Goal: Complete application form: Complete application form

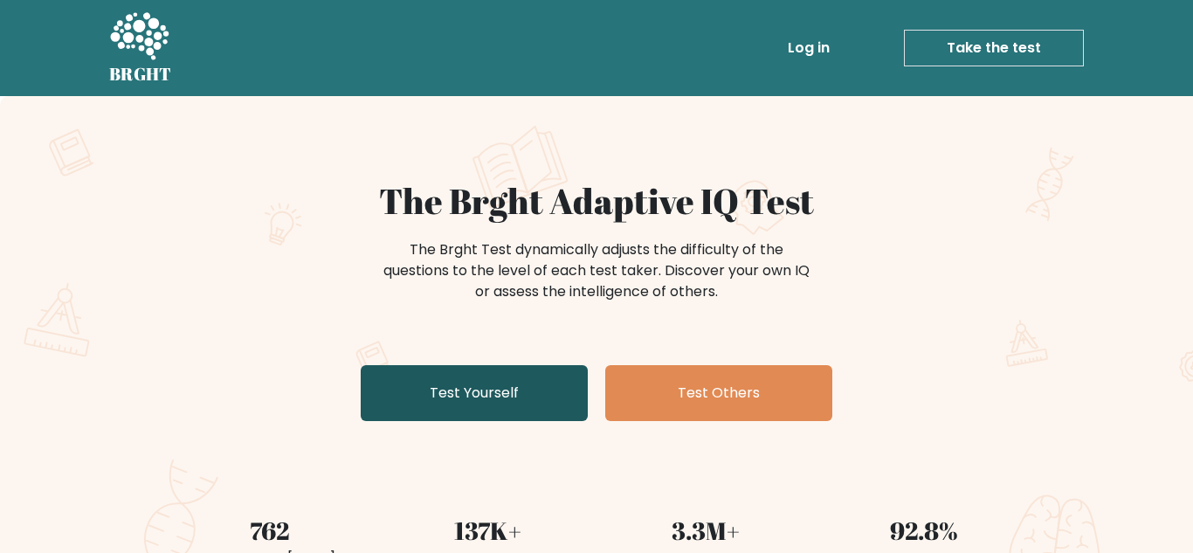
click at [505, 389] on link "Test Yourself" at bounding box center [474, 393] width 227 height 56
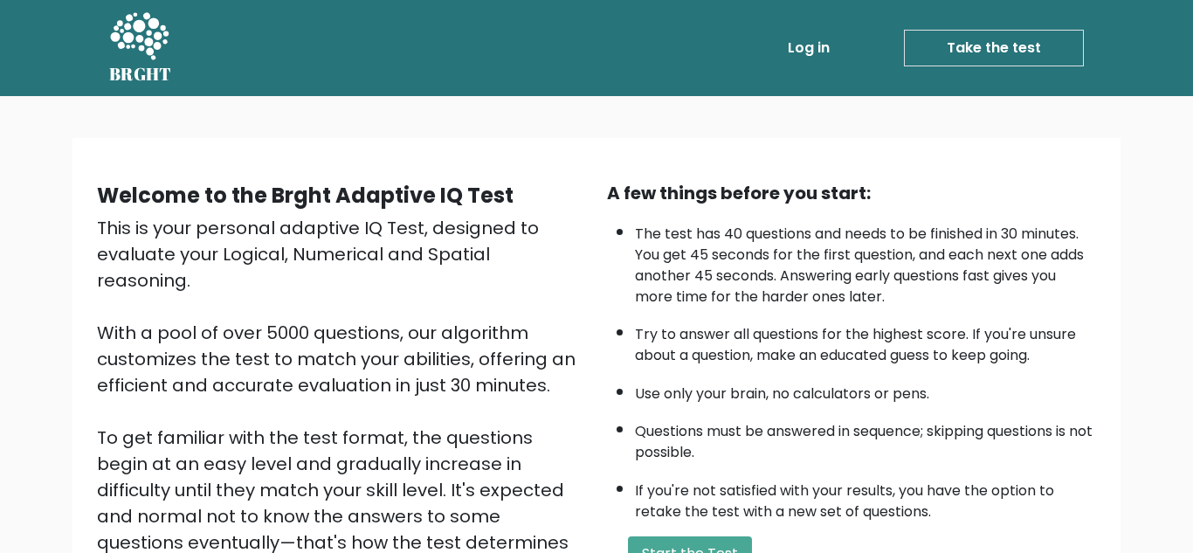
click at [1056, 51] on link "Take the test" at bounding box center [994, 48] width 180 height 37
click at [1052, 52] on link "Take the test" at bounding box center [994, 48] width 180 height 37
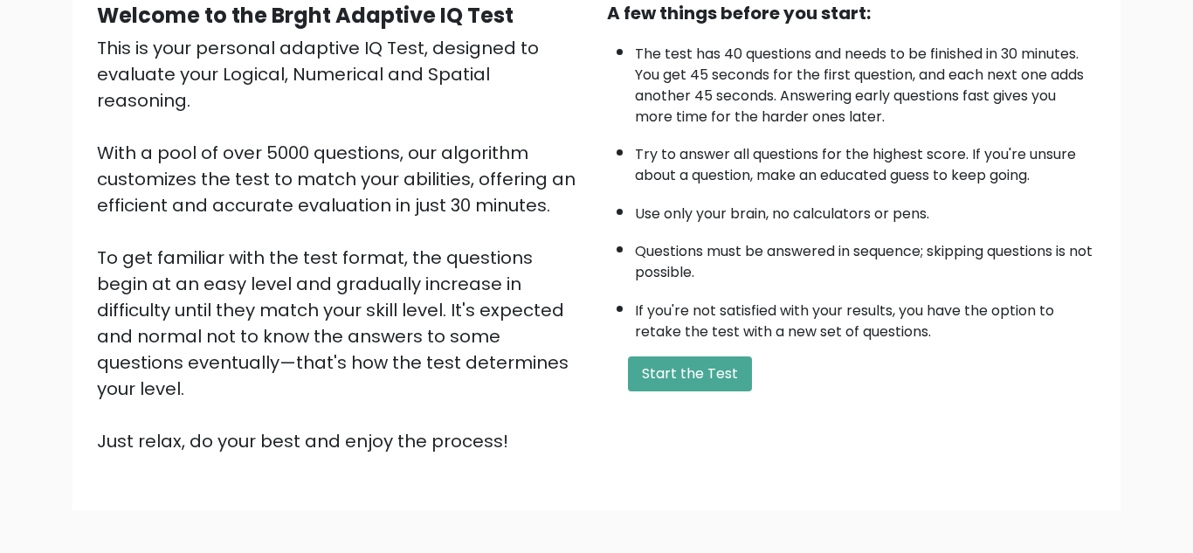
scroll to position [181, 0]
click at [712, 386] on button "Start the Test" at bounding box center [690, 372] width 124 height 35
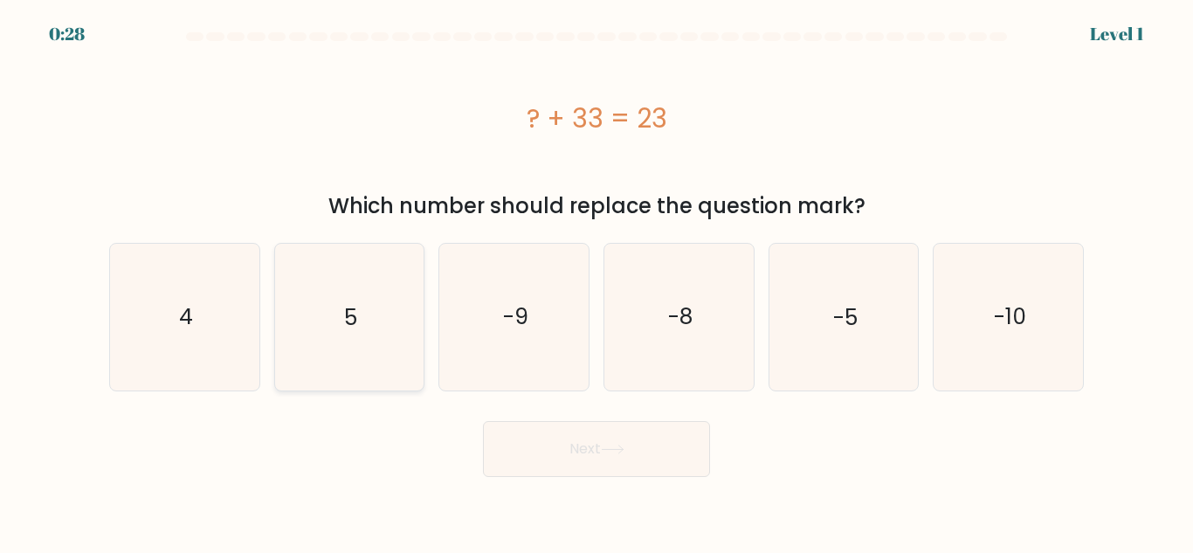
click at [359, 306] on icon "5" at bounding box center [349, 317] width 146 height 146
click at [596, 281] on input "b. 5" at bounding box center [596, 279] width 1 height 4
radio input "true"
click at [585, 447] on button "Next" at bounding box center [596, 449] width 227 height 56
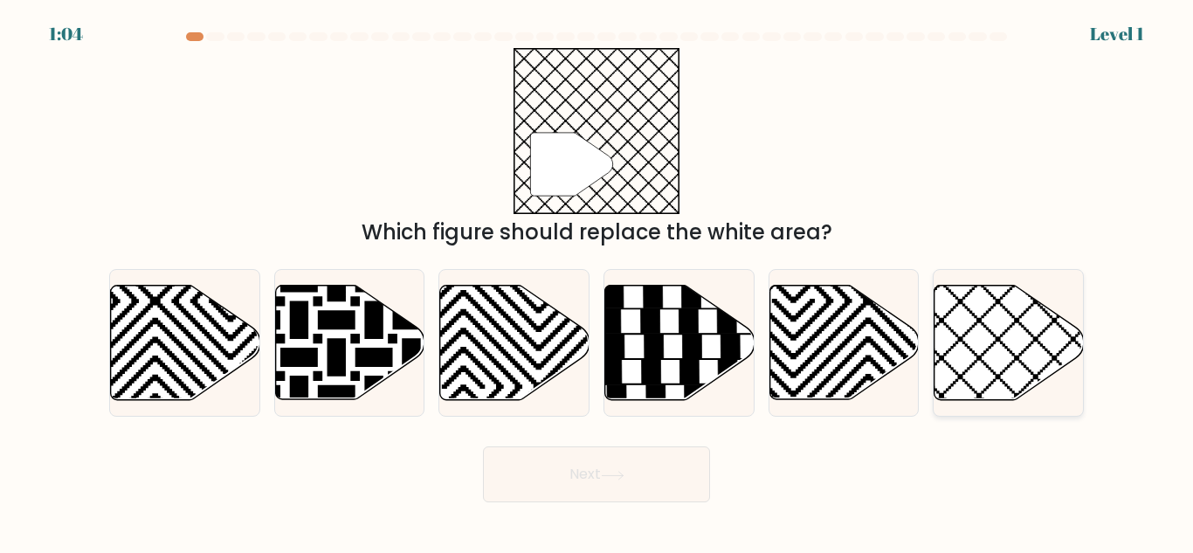
click at [977, 323] on icon at bounding box center [1008, 342] width 149 height 114
click at [597, 281] on input "f." at bounding box center [596, 279] width 1 height 4
radio input "true"
click at [632, 478] on button "Next" at bounding box center [596, 474] width 227 height 56
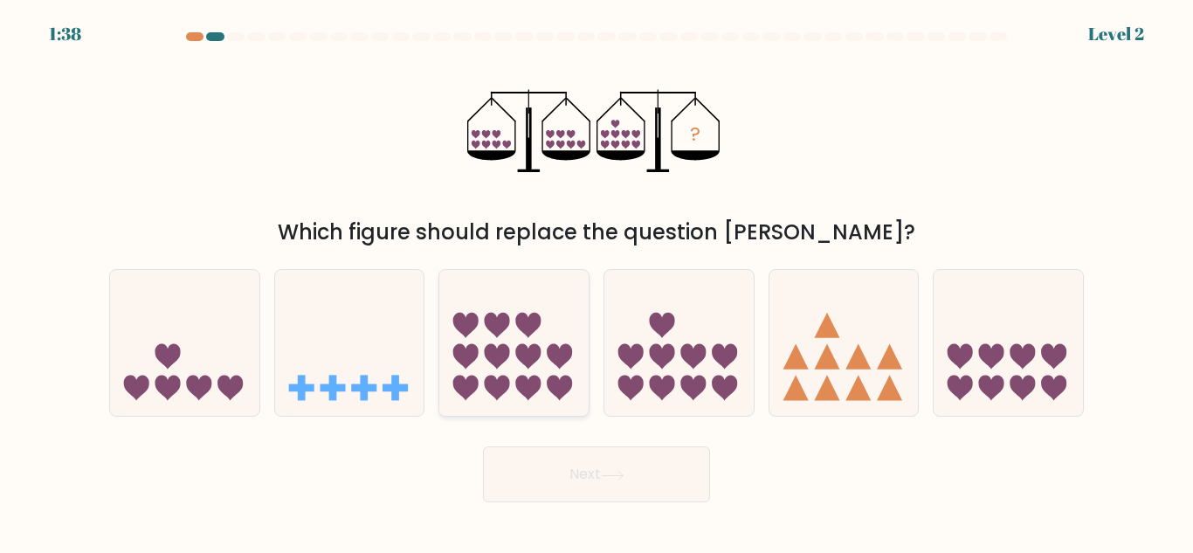
click at [540, 382] on icon at bounding box center [528, 387] width 25 height 25
click at [596, 281] on input "c." at bounding box center [596, 279] width 1 height 4
radio input "true"
click at [682, 381] on icon at bounding box center [693, 387] width 25 height 25
click at [597, 281] on input "d." at bounding box center [596, 279] width 1 height 4
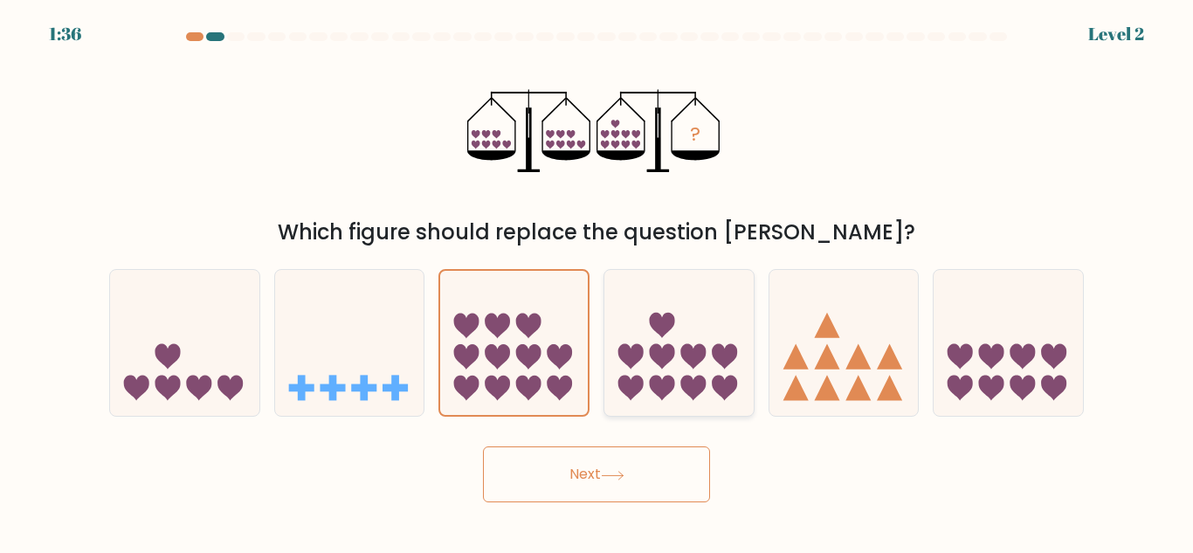
radio input "true"
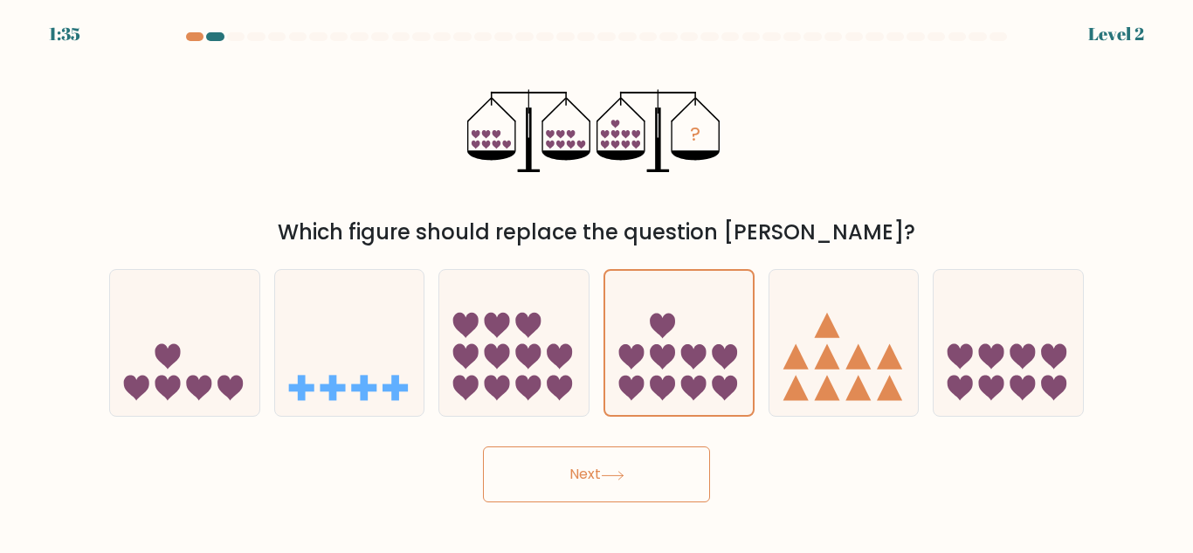
click at [624, 473] on icon at bounding box center [613, 476] width 24 height 10
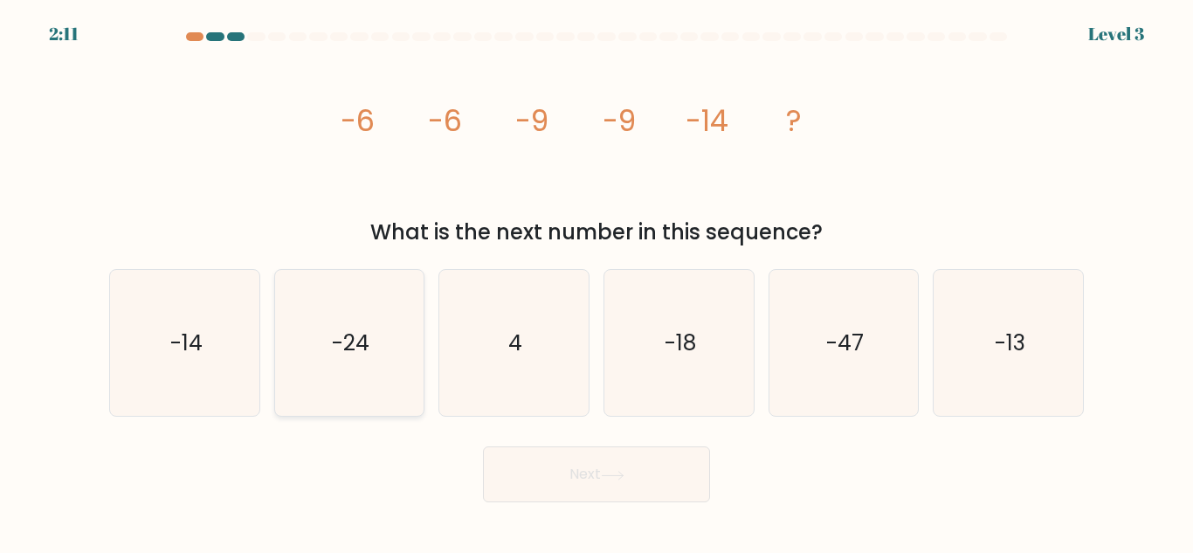
click at [405, 335] on icon "-24" at bounding box center [349, 343] width 146 height 146
click at [596, 281] on input "b. -24" at bounding box center [596, 279] width 1 height 4
radio input "true"
click at [568, 479] on button "Next" at bounding box center [596, 474] width 227 height 56
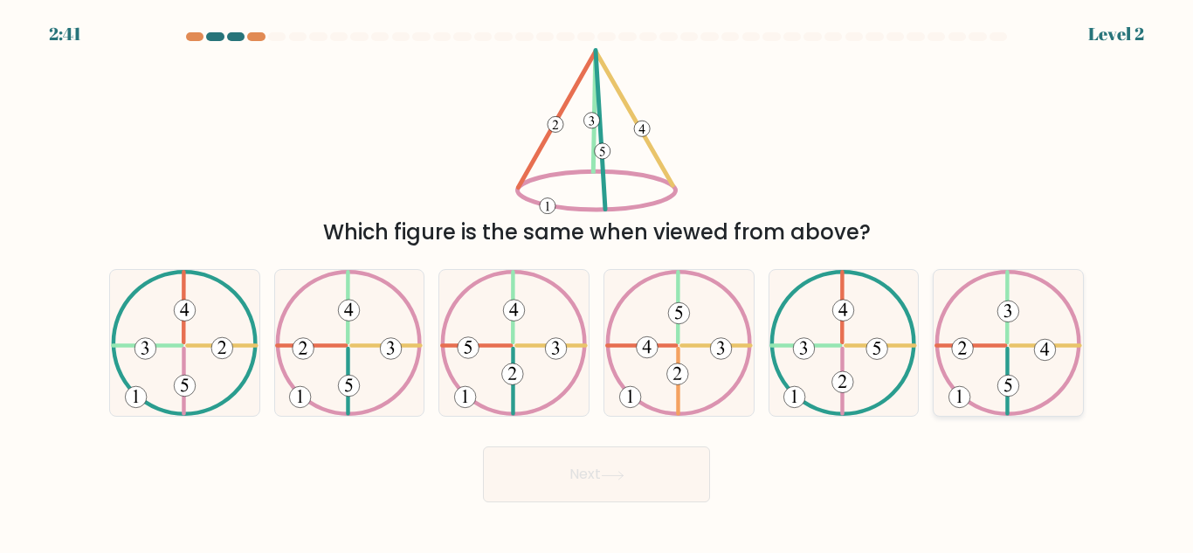
click at [982, 366] on icon at bounding box center [1008, 343] width 148 height 146
click at [597, 281] on input "f." at bounding box center [596, 279] width 1 height 4
radio input "true"
click at [650, 475] on button "Next" at bounding box center [596, 474] width 227 height 56
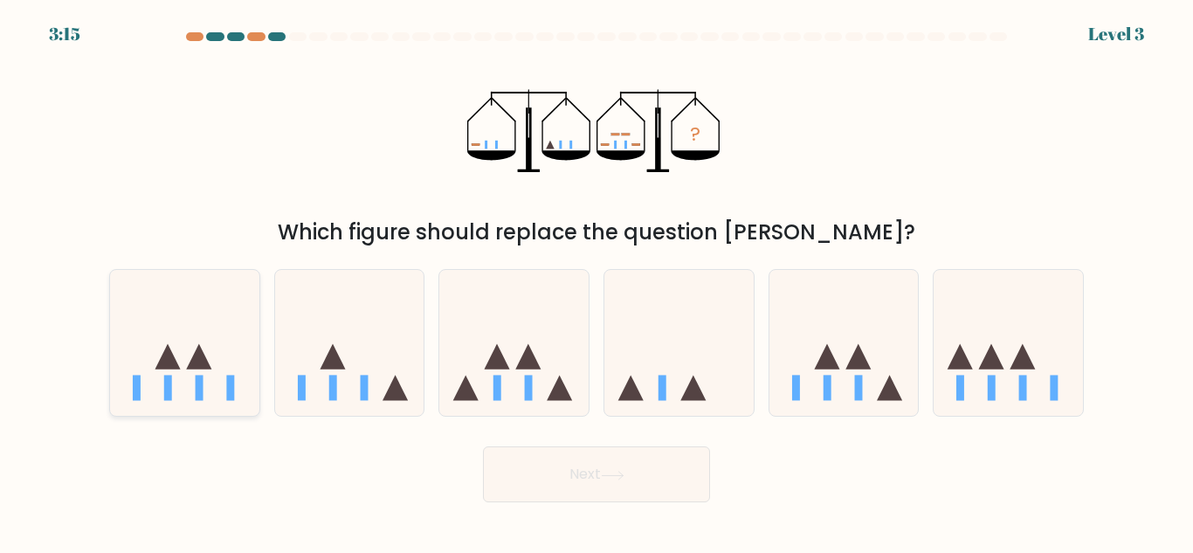
click at [188, 379] on icon at bounding box center [184, 342] width 149 height 123
click at [596, 281] on input "a." at bounding box center [596, 279] width 1 height 4
radio input "true"
click at [533, 347] on icon at bounding box center [513, 342] width 149 height 123
click at [596, 281] on input "c." at bounding box center [596, 279] width 1 height 4
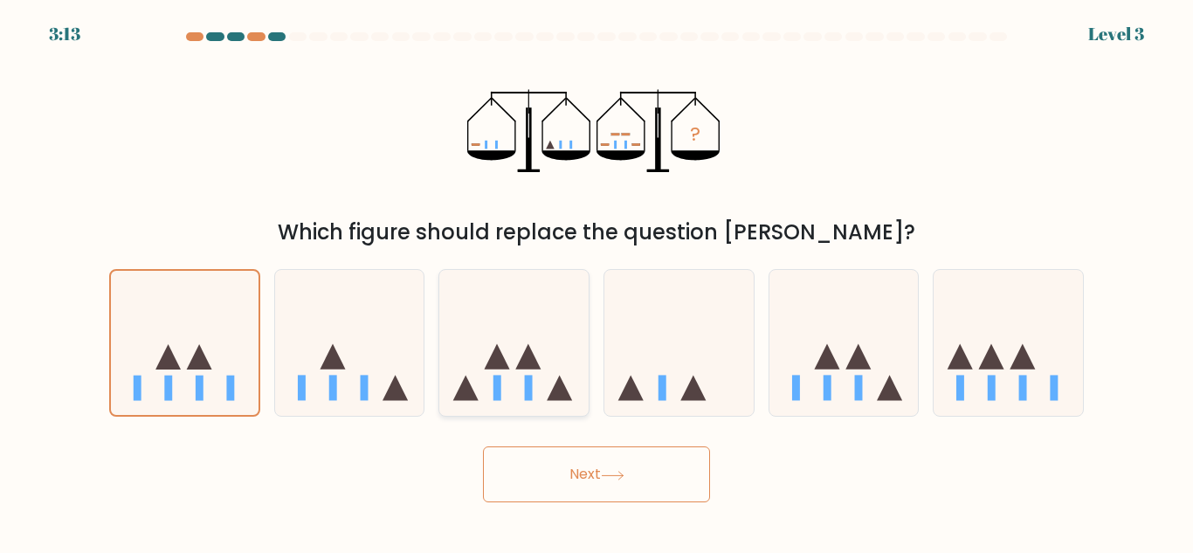
radio input "true"
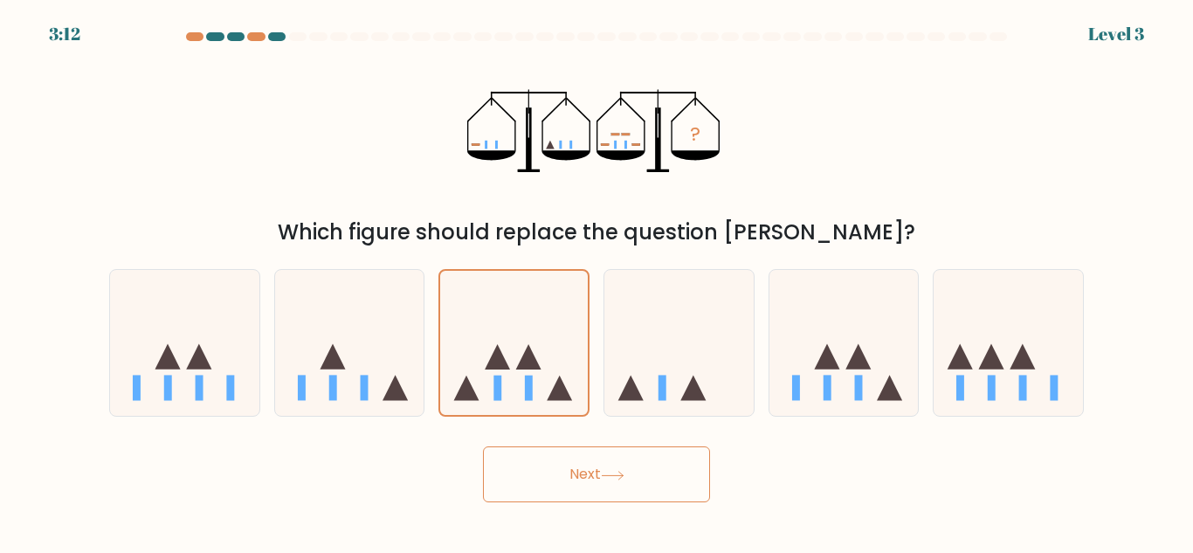
click at [598, 495] on button "Next" at bounding box center [596, 474] width 227 height 56
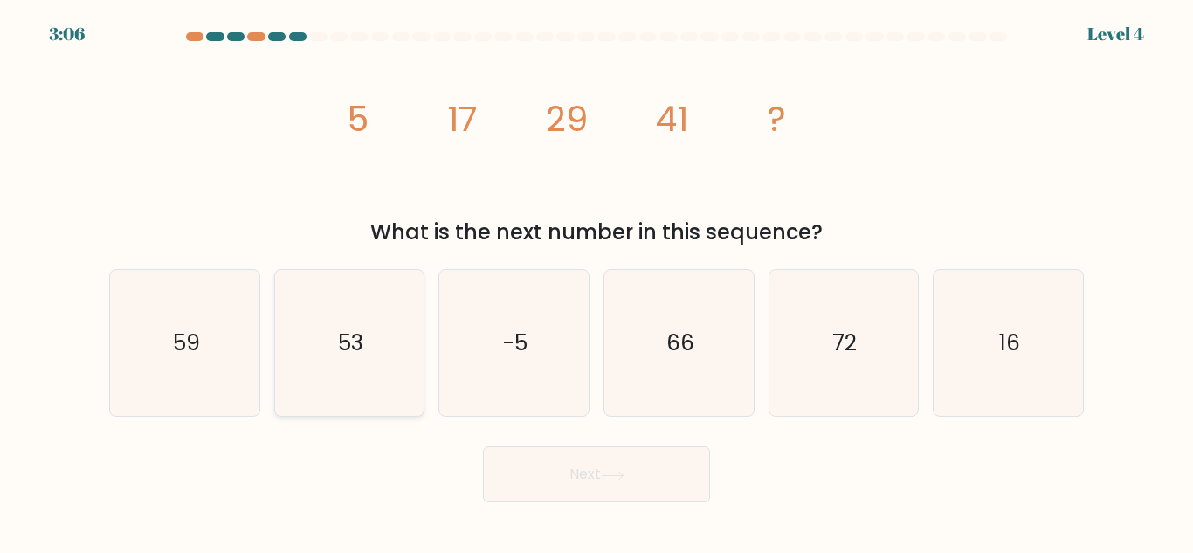
click at [276, 360] on icon "53" at bounding box center [349, 343] width 146 height 146
click at [596, 281] on input "b. 53" at bounding box center [596, 279] width 1 height 4
radio input "true"
click at [652, 444] on div "Next" at bounding box center [596, 469] width 995 height 65
click at [657, 456] on button "Next" at bounding box center [596, 474] width 227 height 56
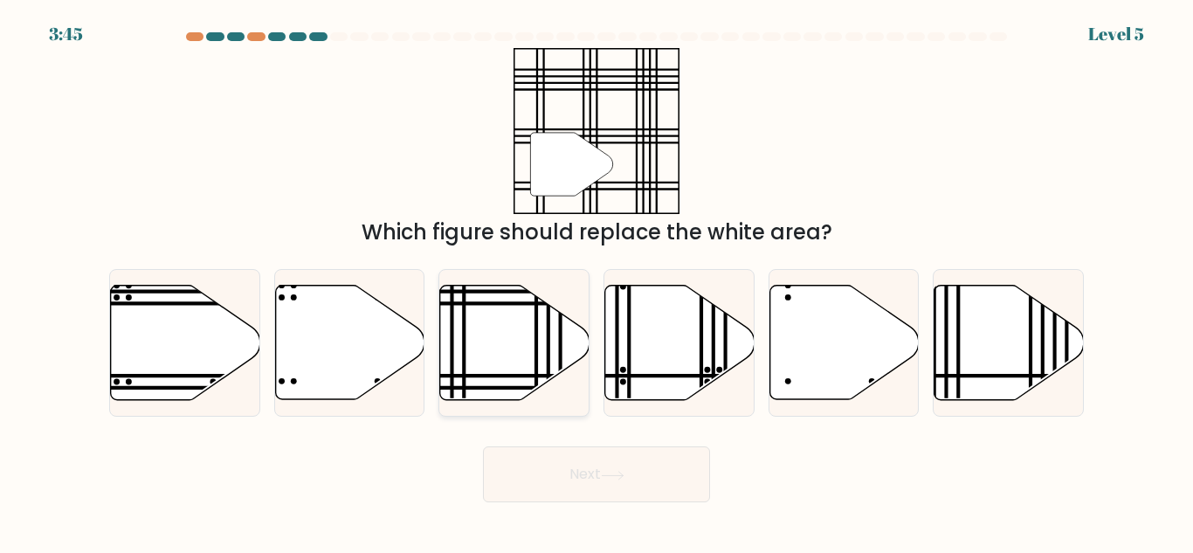
click at [523, 309] on icon at bounding box center [514, 342] width 149 height 114
click at [596, 281] on input "c." at bounding box center [596, 279] width 1 height 4
radio input "true"
click at [944, 324] on icon at bounding box center [1008, 342] width 149 height 114
click at [597, 281] on input "f." at bounding box center [596, 279] width 1 height 4
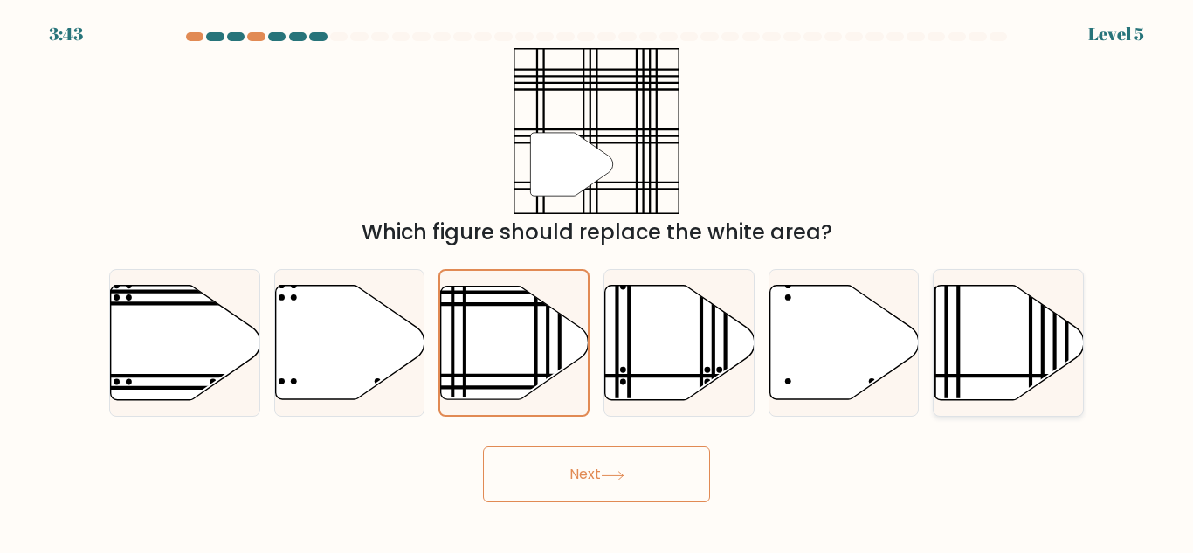
radio input "true"
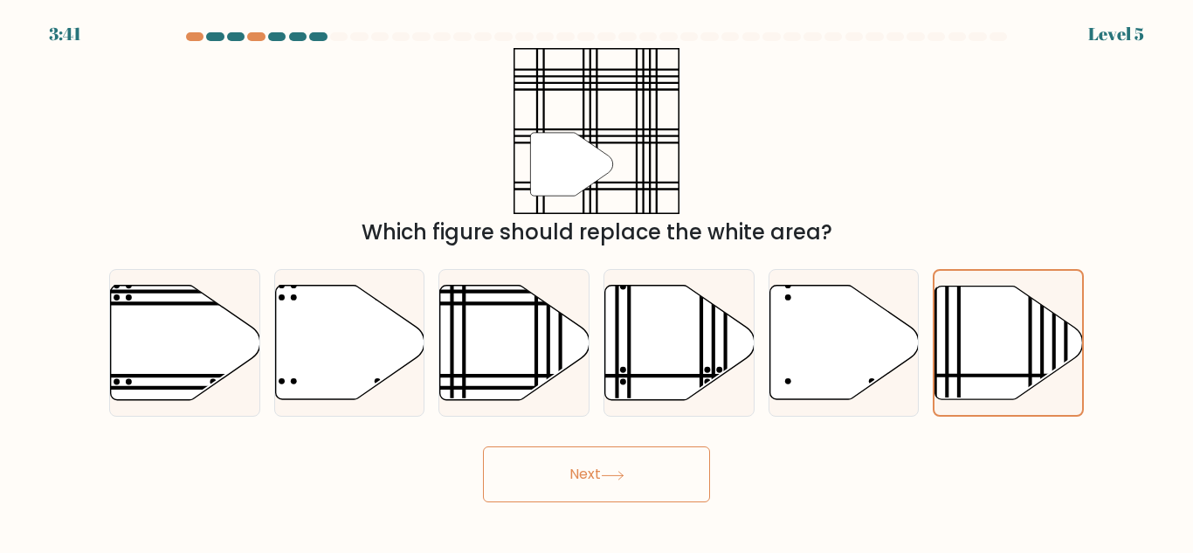
click at [658, 471] on button "Next" at bounding box center [596, 474] width 227 height 56
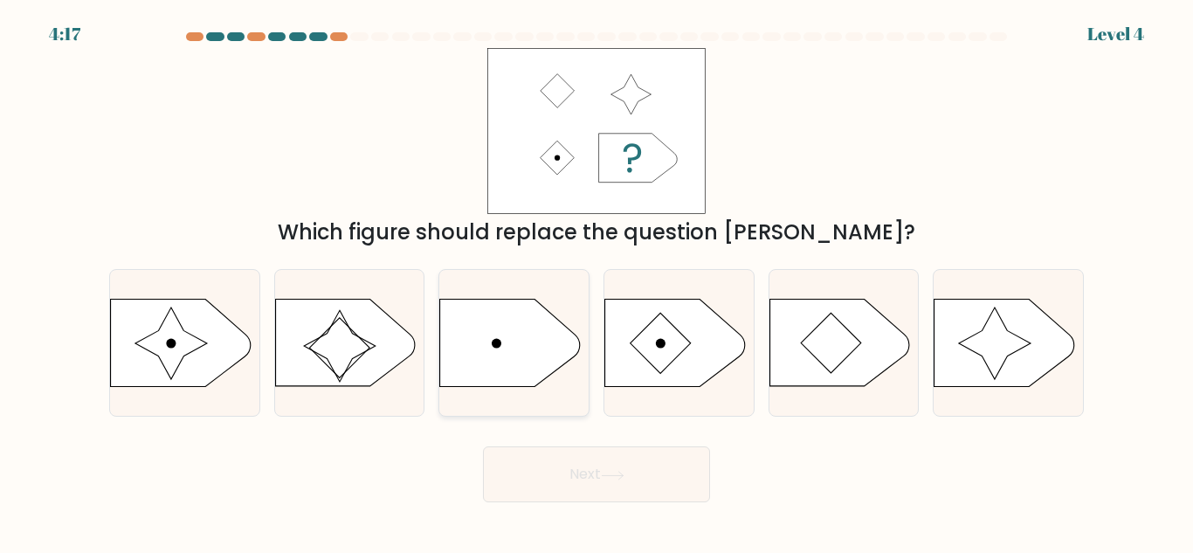
click at [522, 332] on icon at bounding box center [510, 342] width 140 height 87
click at [596, 281] on input "c." at bounding box center [596, 279] width 1 height 4
radio input "true"
click at [611, 483] on button "Next" at bounding box center [596, 474] width 227 height 56
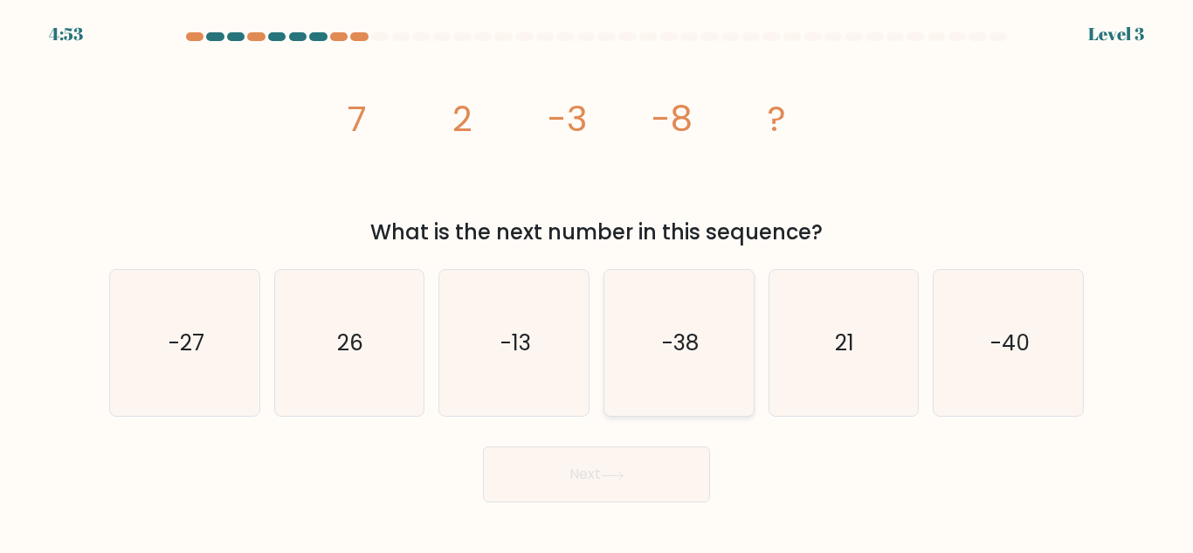
click at [662, 339] on text "-38" at bounding box center [680, 342] width 37 height 31
click at [597, 281] on input "d. -38" at bounding box center [596, 279] width 1 height 4
radio input "true"
